Goal: Find specific page/section: Find specific page/section

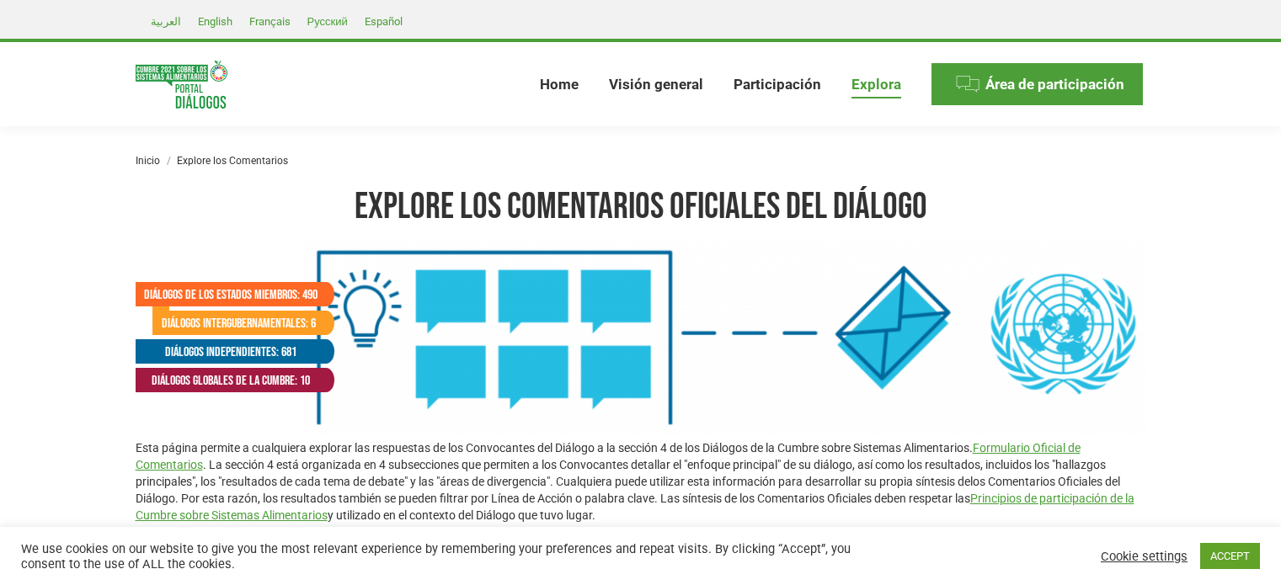
select select
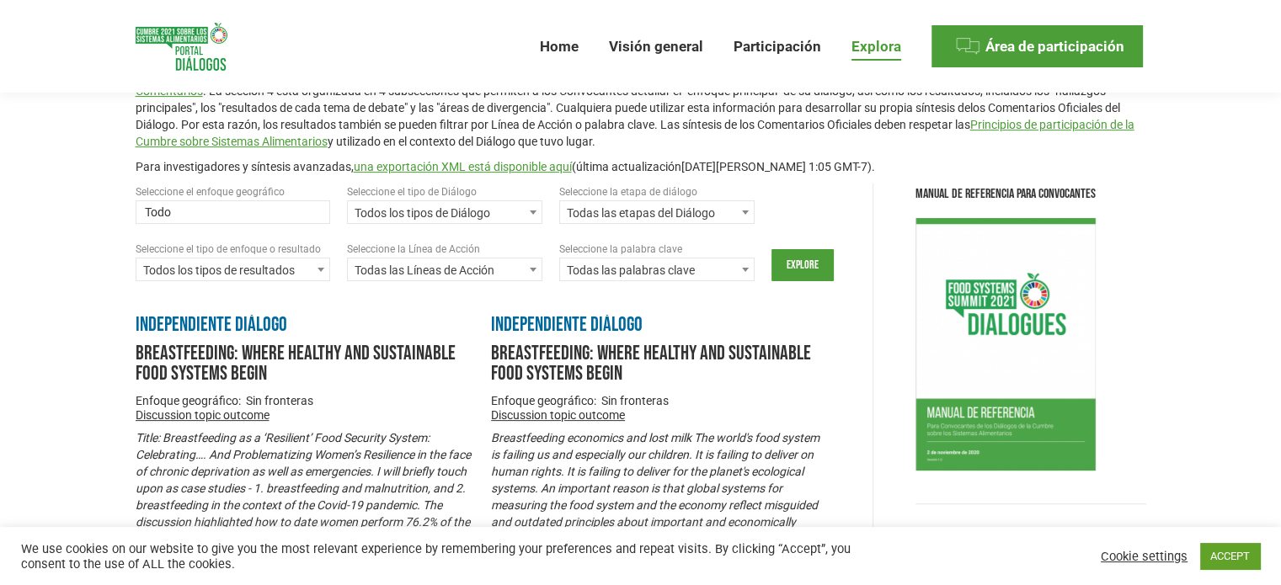
scroll to position [374, 0]
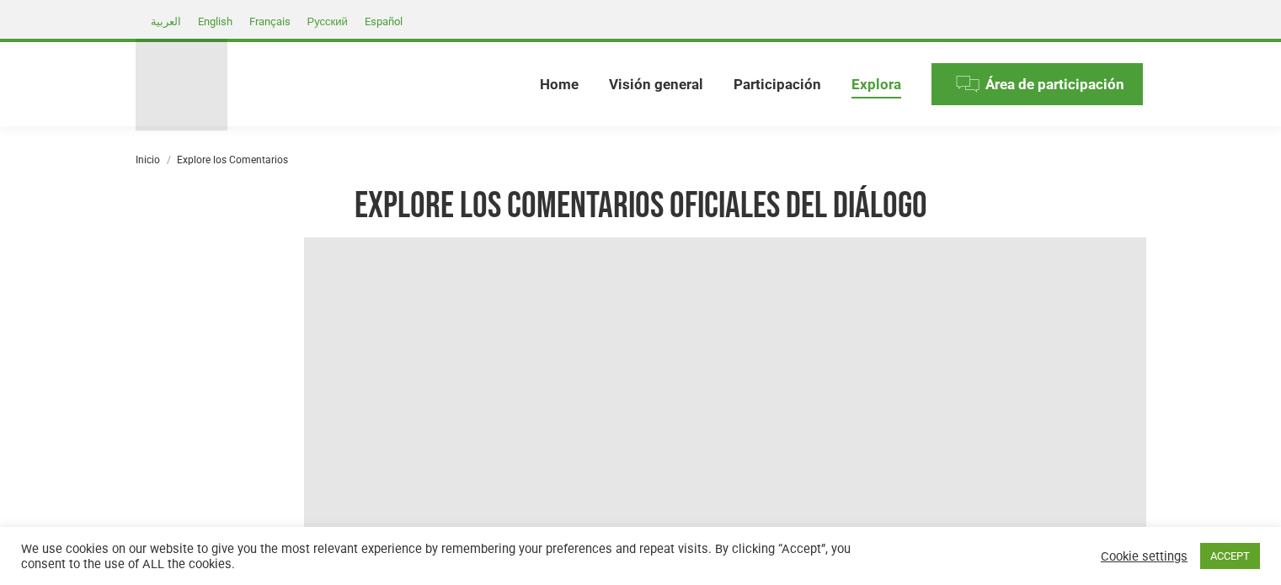
select select
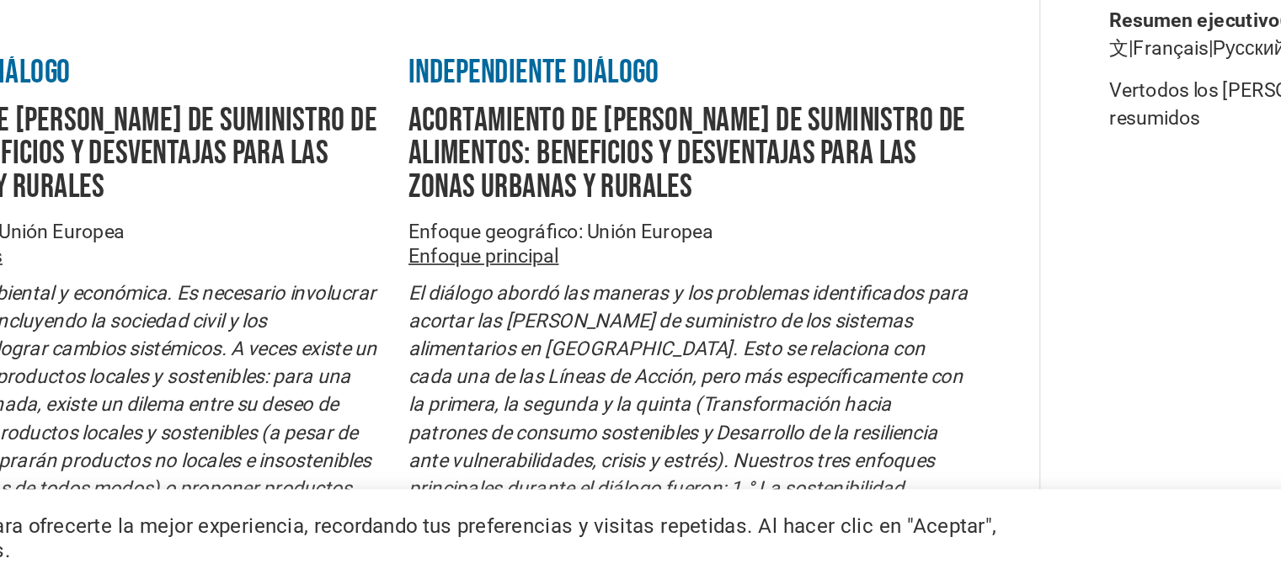
scroll to position [29, 0]
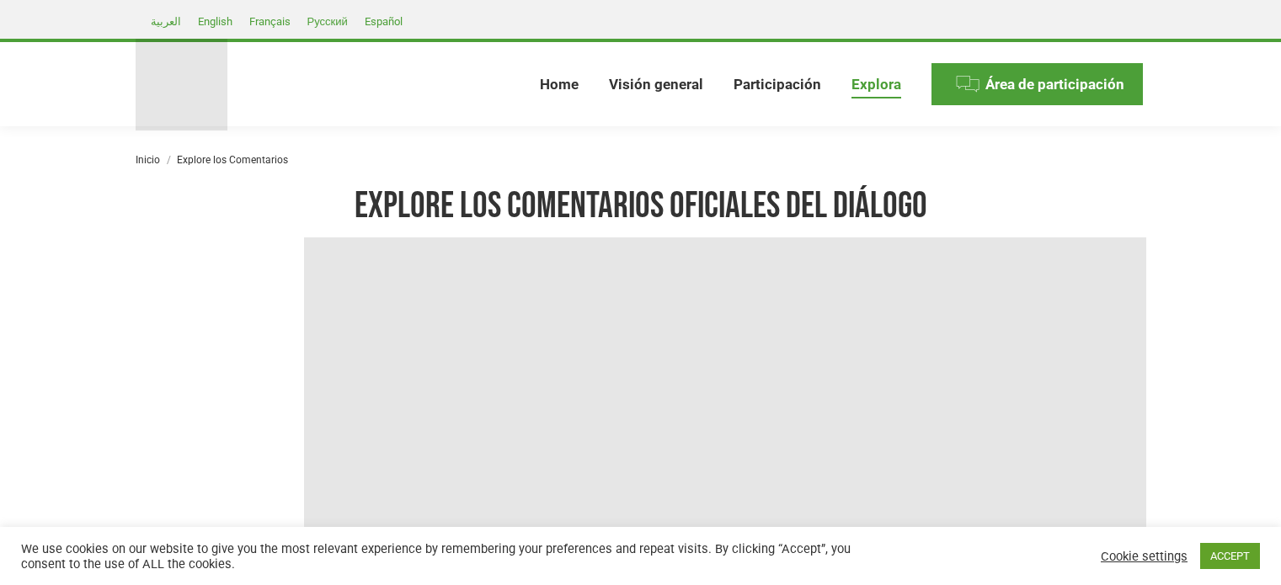
select select
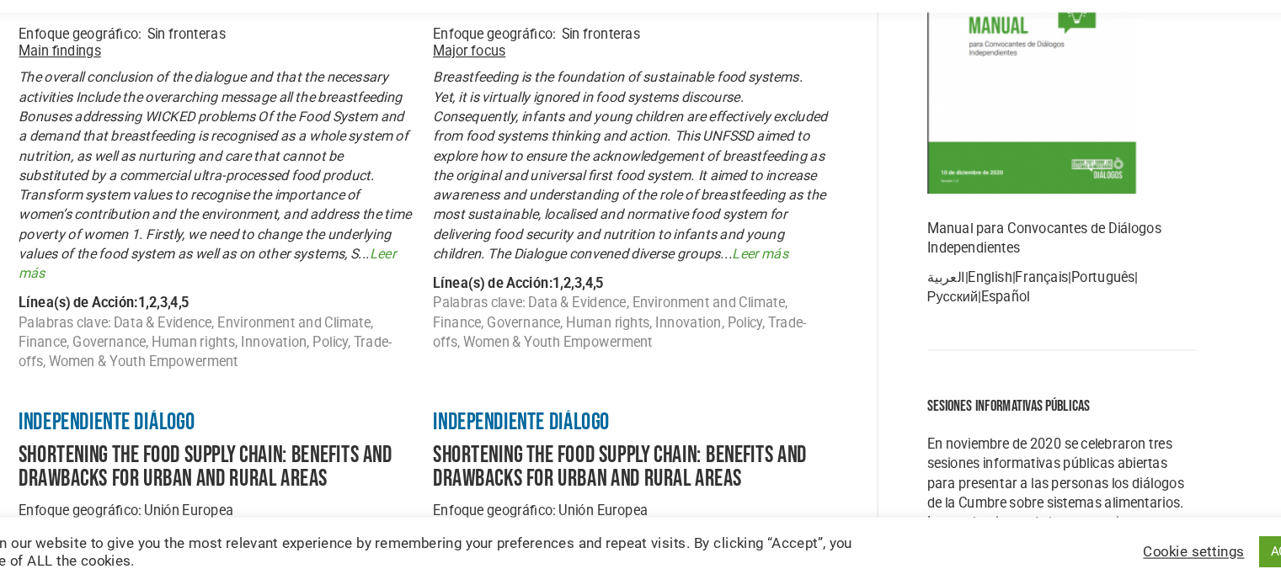
scroll to position [1460, 0]
